Goal: Find specific page/section: Find specific page/section

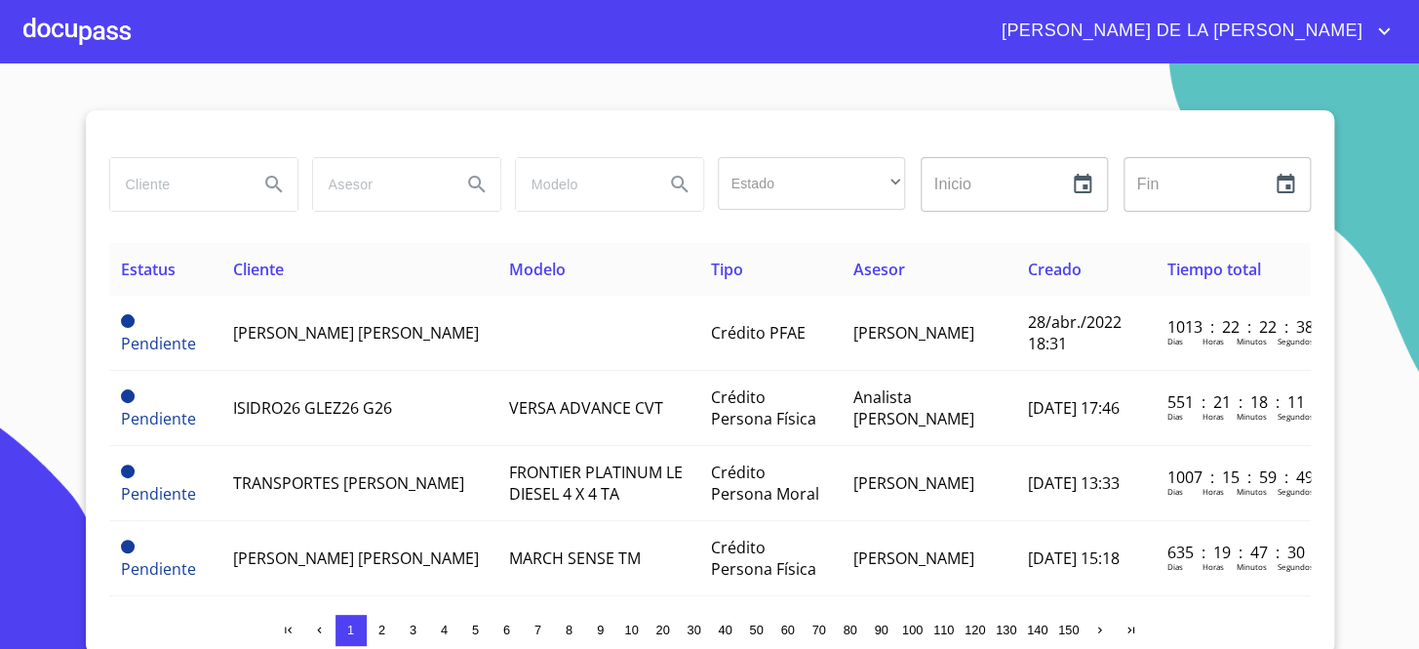
click at [1347, 231] on section "Estado ​ ​ Inicio ​ Fin ​ Estatus Cliente Modelo Tipo Asesor Creado Tiempo tota…" at bounding box center [709, 355] width 1419 height 585
click at [215, 168] on input "search" at bounding box center [176, 184] width 133 height 53
click at [181, 187] on input "search" at bounding box center [176, 184] width 133 height 53
type input "global"
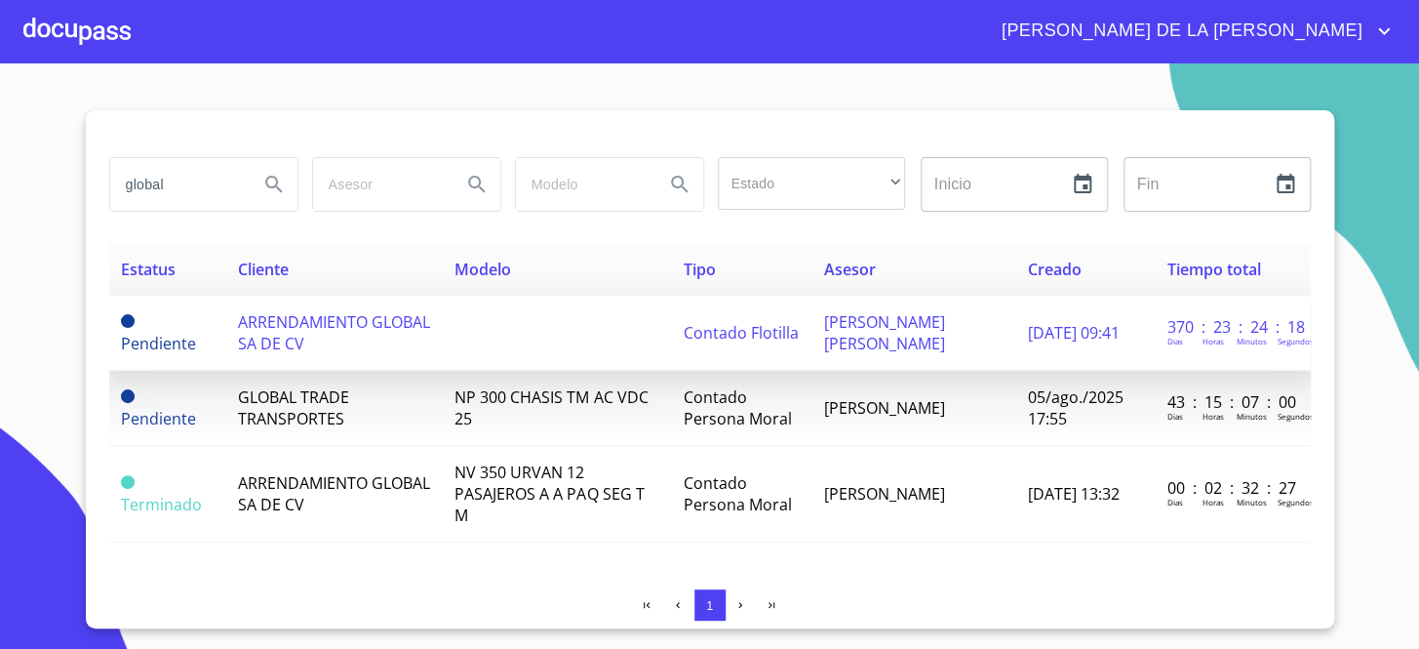
click at [467, 351] on td at bounding box center [557, 332] width 228 height 75
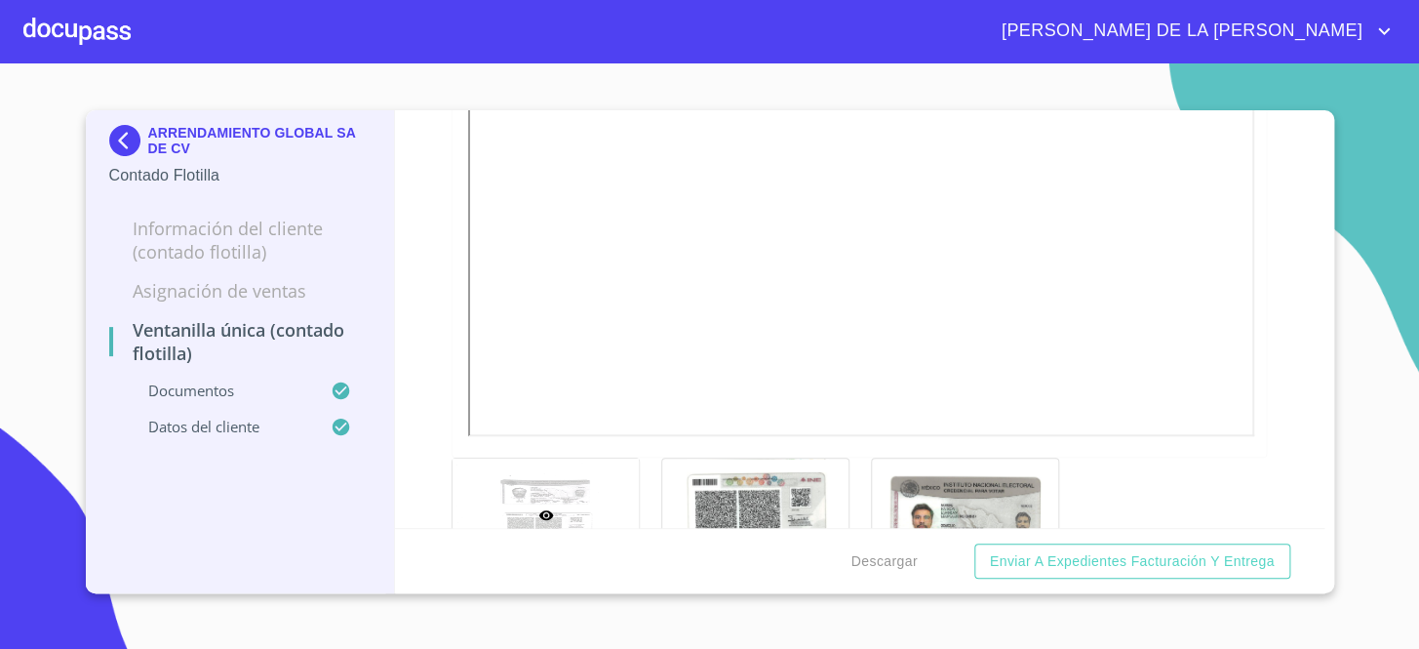
scroll to position [531, 0]
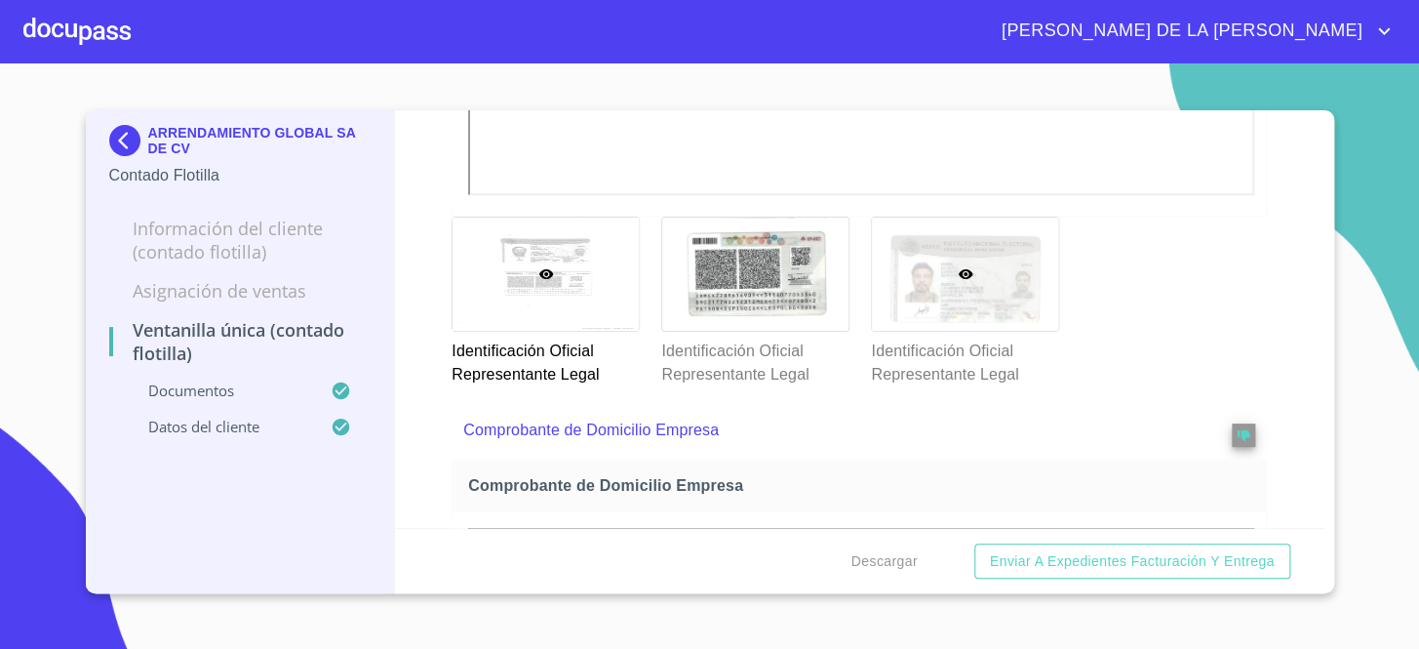
click at [967, 318] on div at bounding box center [965, 273] width 186 height 113
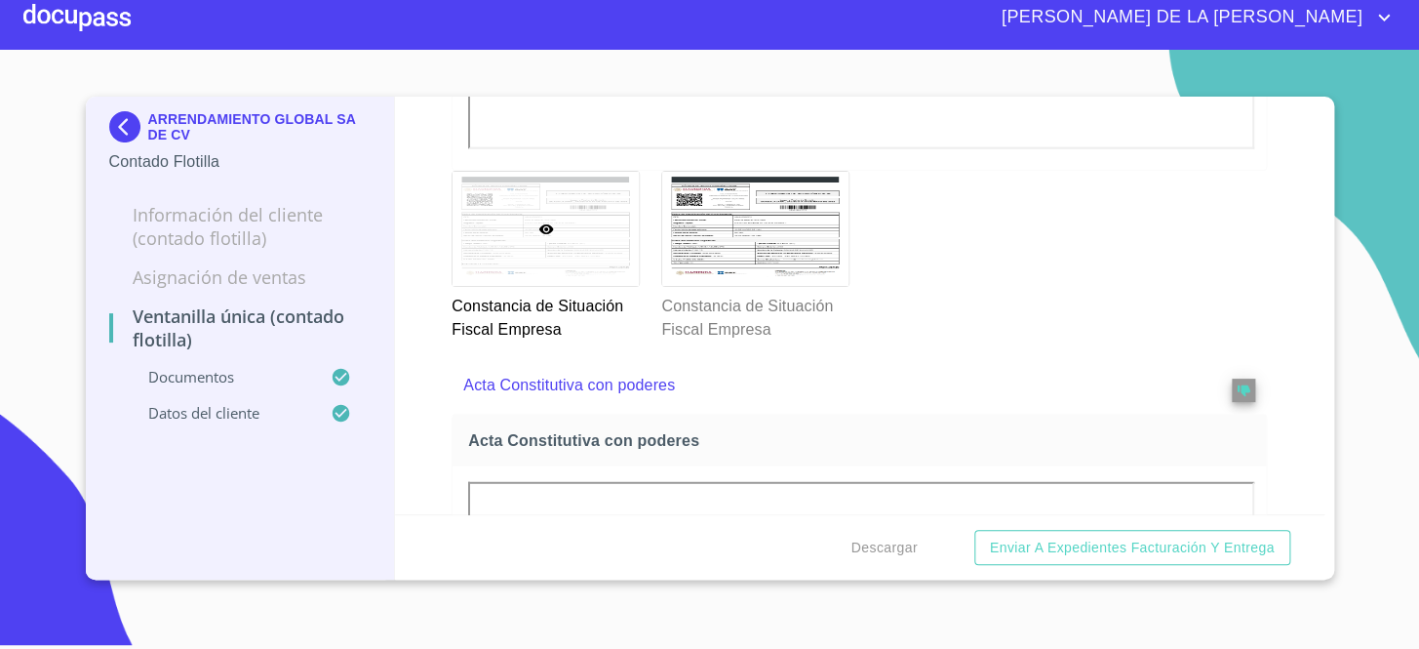
scroll to position [2005, 0]
